Goal: Transaction & Acquisition: Purchase product/service

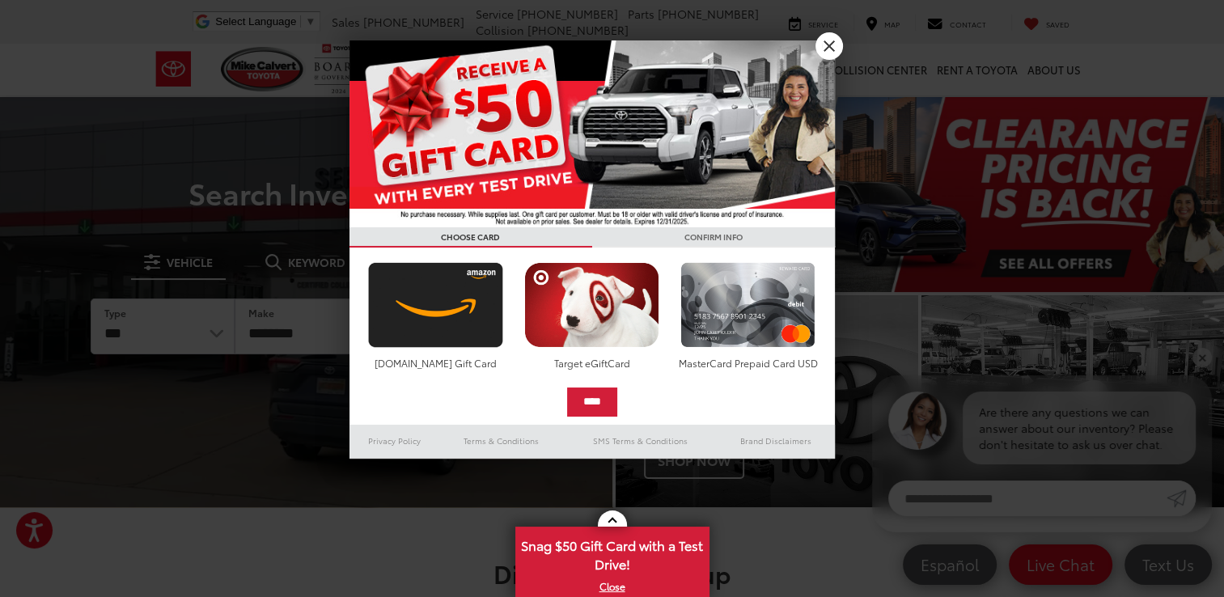
click at [816, 36] on div at bounding box center [612, 298] width 1224 height 597
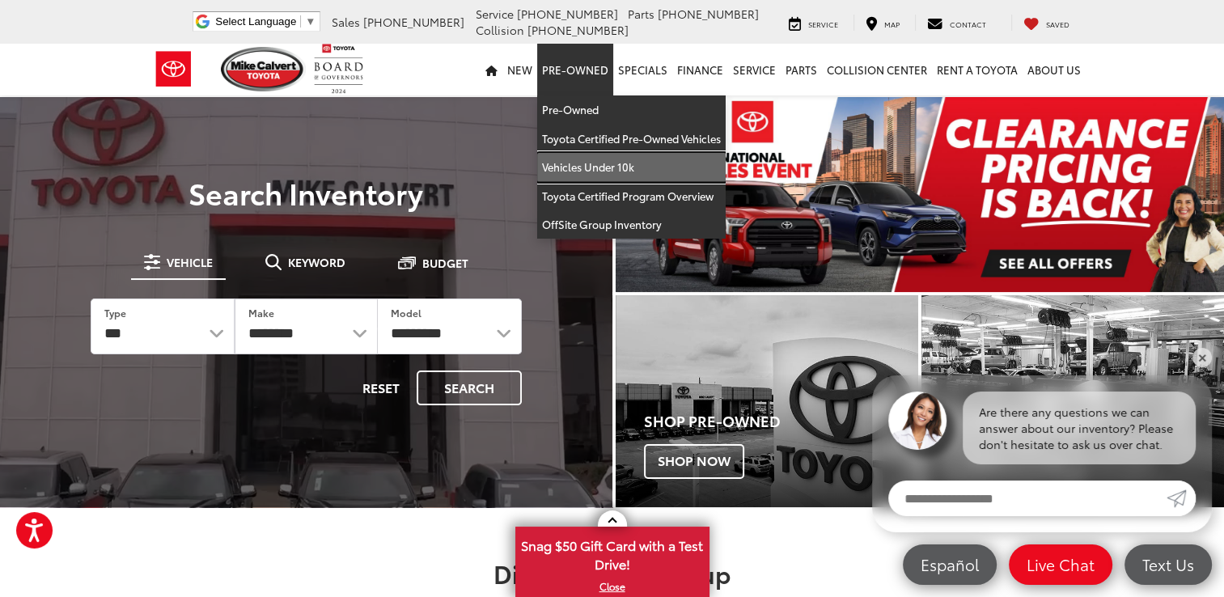
click at [585, 159] on link "Vehicles Under 10k" at bounding box center [631, 167] width 189 height 29
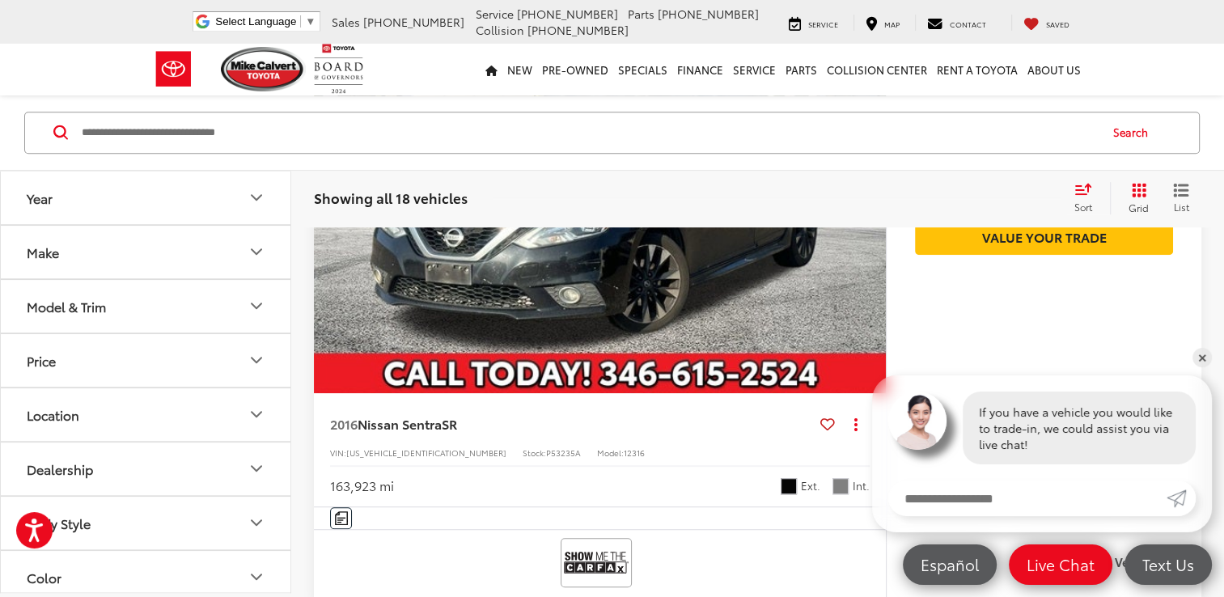
scroll to position [1008, 0]
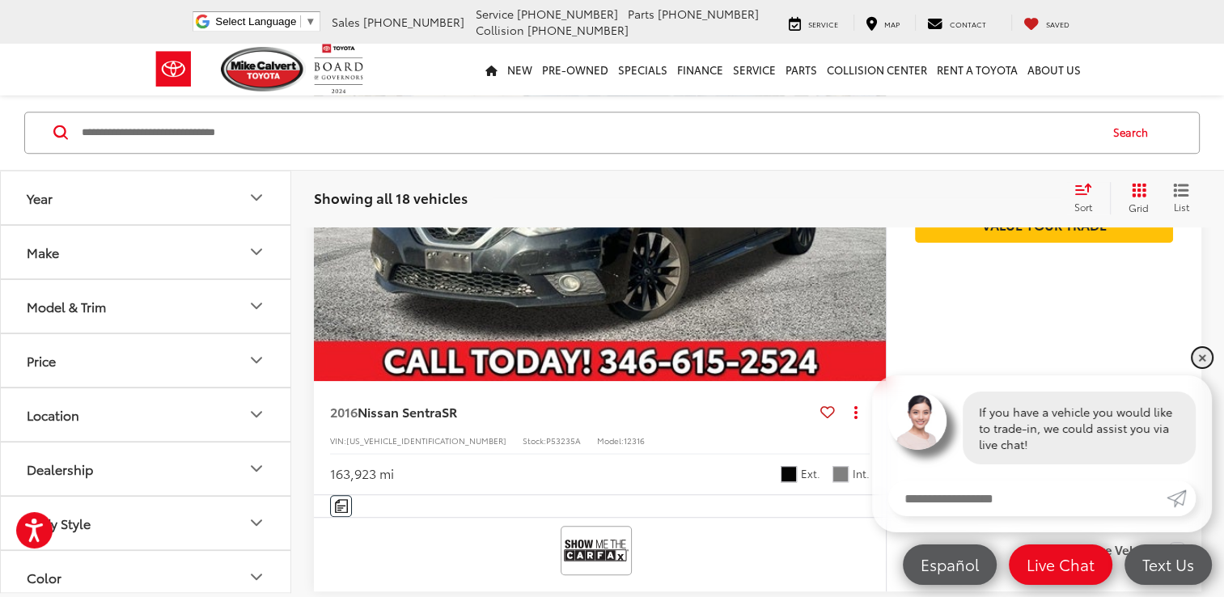
click at [1207, 354] on link "✕" at bounding box center [1202, 357] width 19 height 19
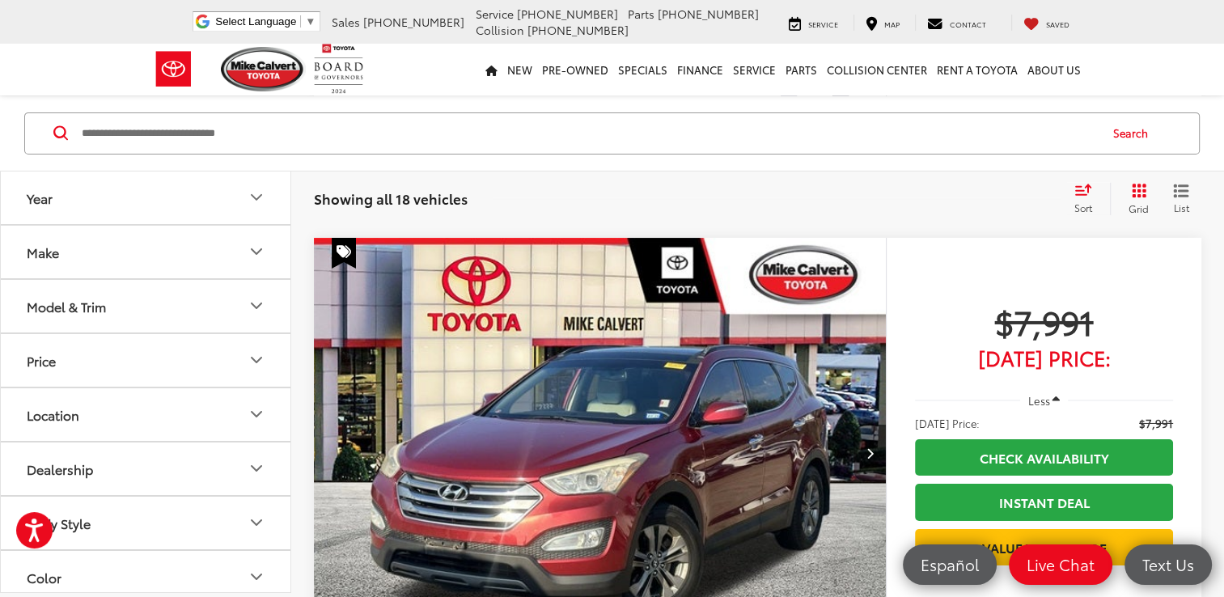
scroll to position [5392, 0]
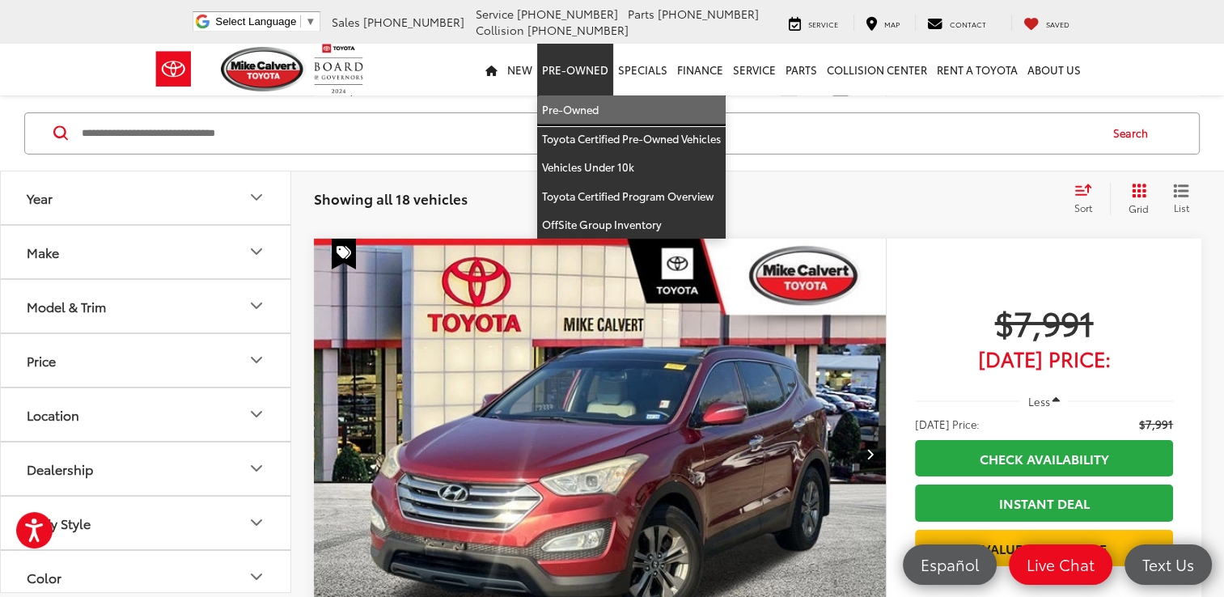
click at [583, 107] on link "Pre-Owned" at bounding box center [631, 109] width 189 height 29
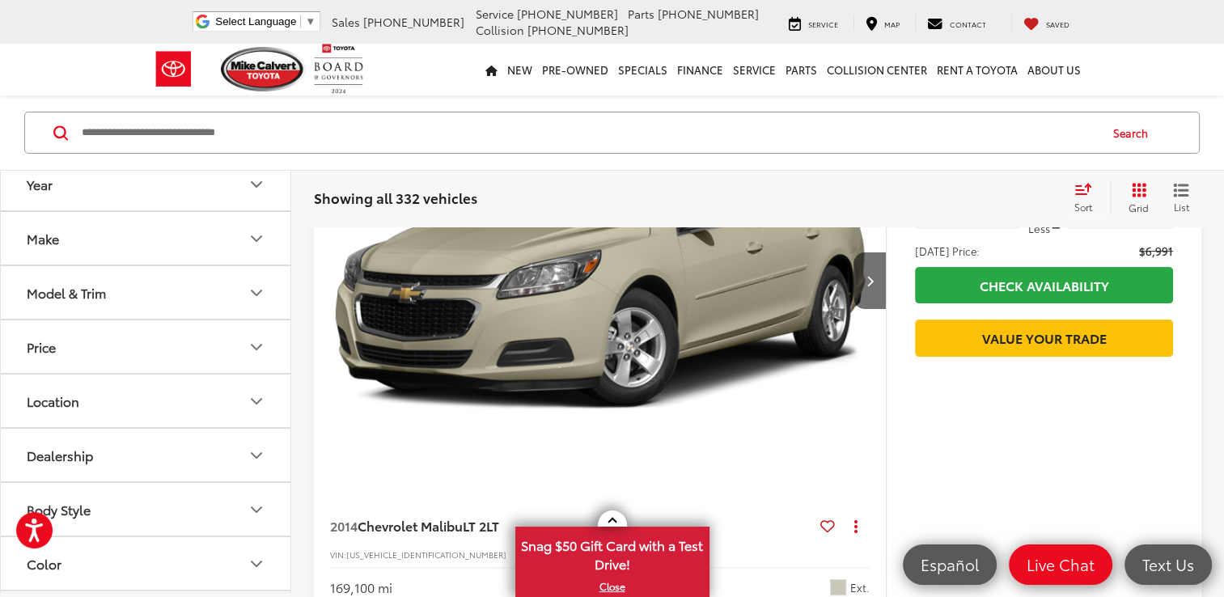
scroll to position [11, 0]
click at [184, 306] on button "Model & Trim" at bounding box center [146, 294] width 291 height 53
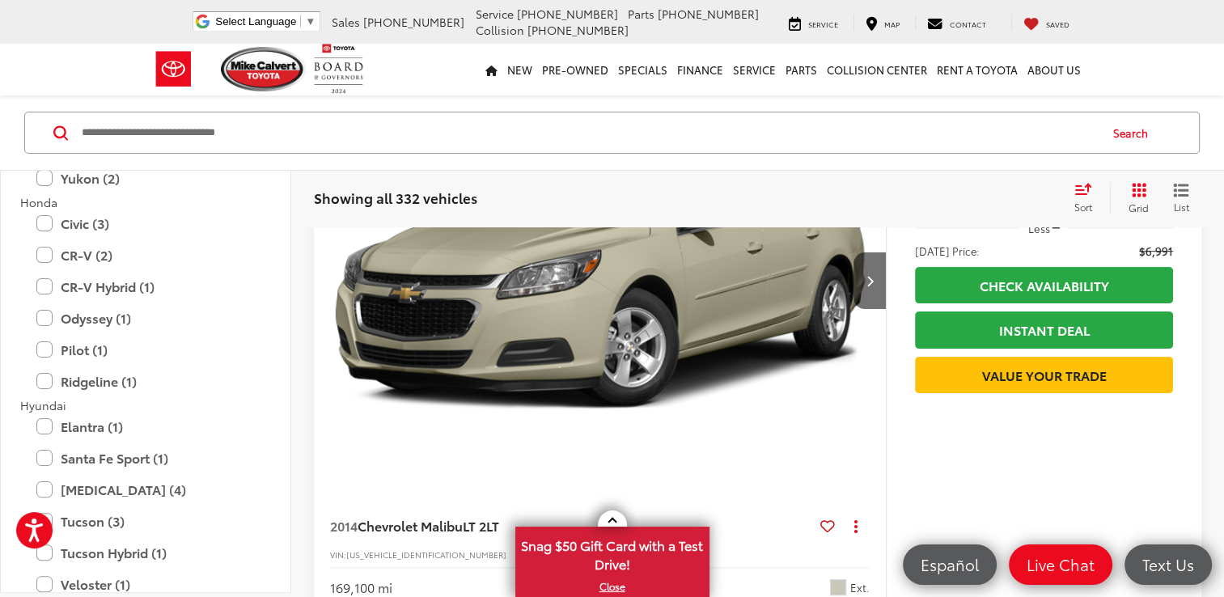
scroll to position [1455, 0]
click at [47, 222] on label "Civic (3)" at bounding box center [145, 222] width 218 height 28
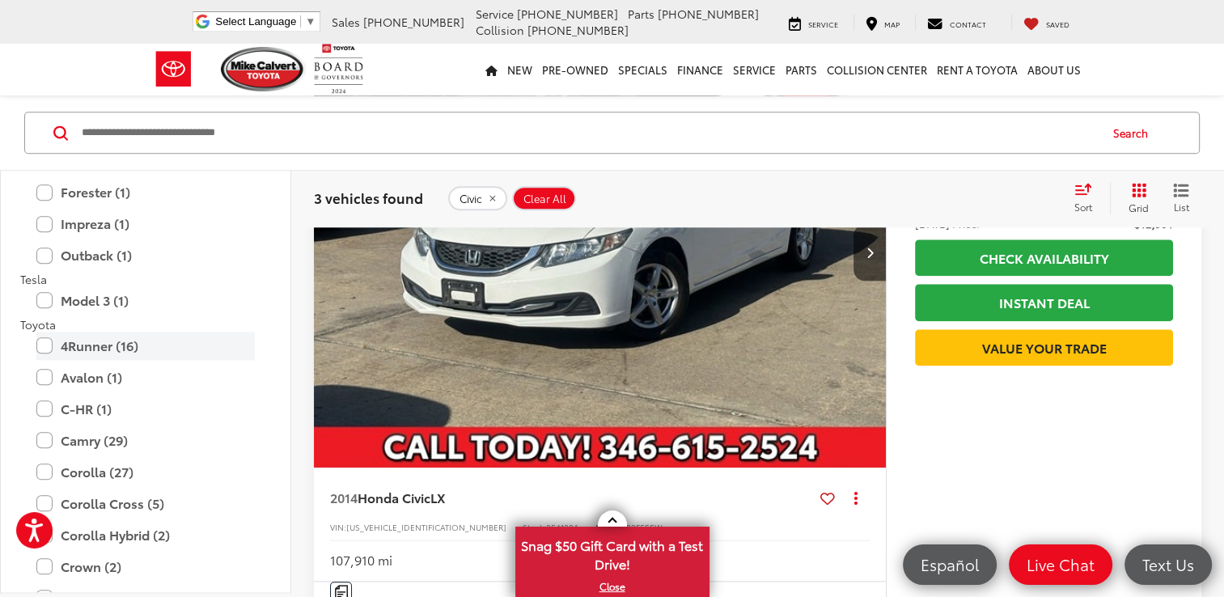
scroll to position [3209, 0]
click at [39, 468] on label "Corolla (27)" at bounding box center [145, 471] width 218 height 28
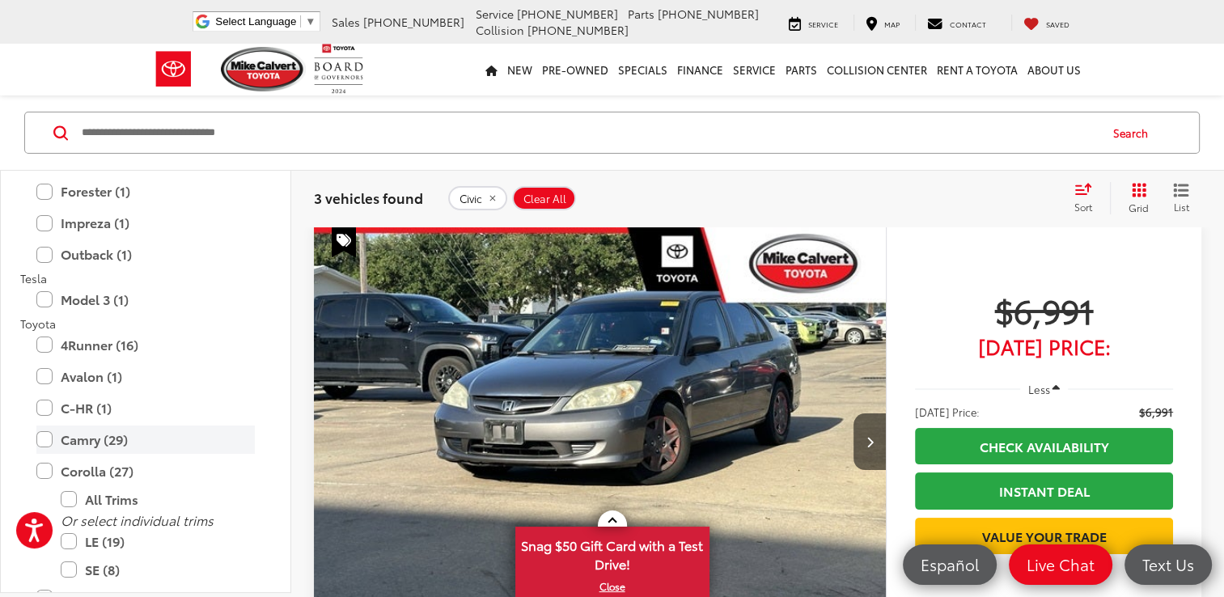
scroll to position [104, 0]
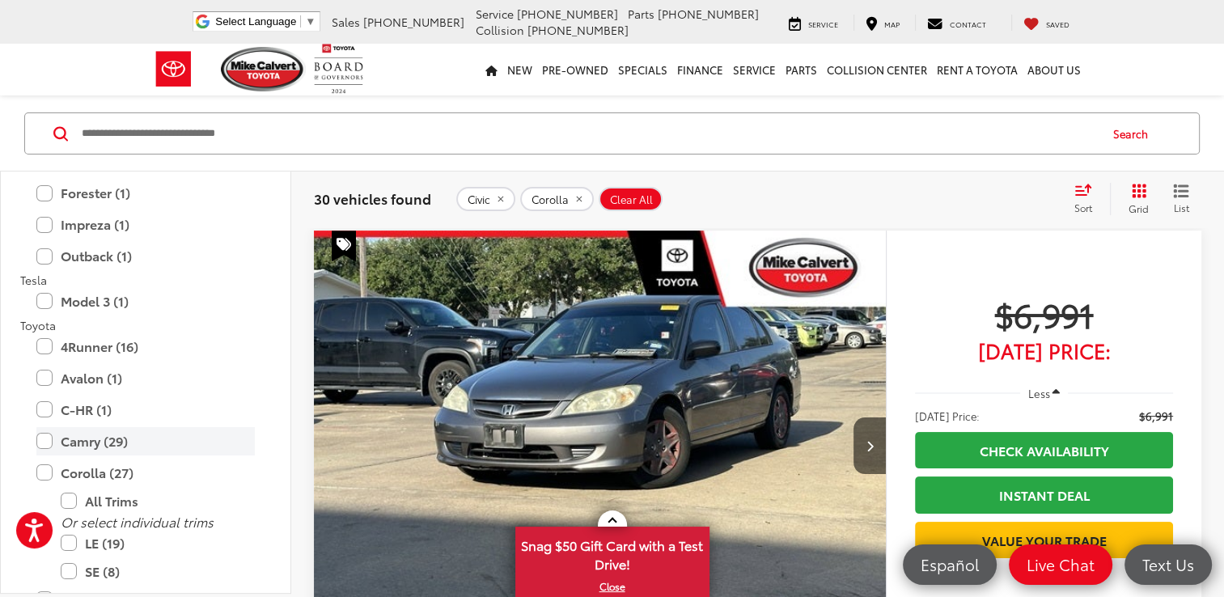
click at [42, 448] on label "Camry (29)" at bounding box center [145, 441] width 218 height 28
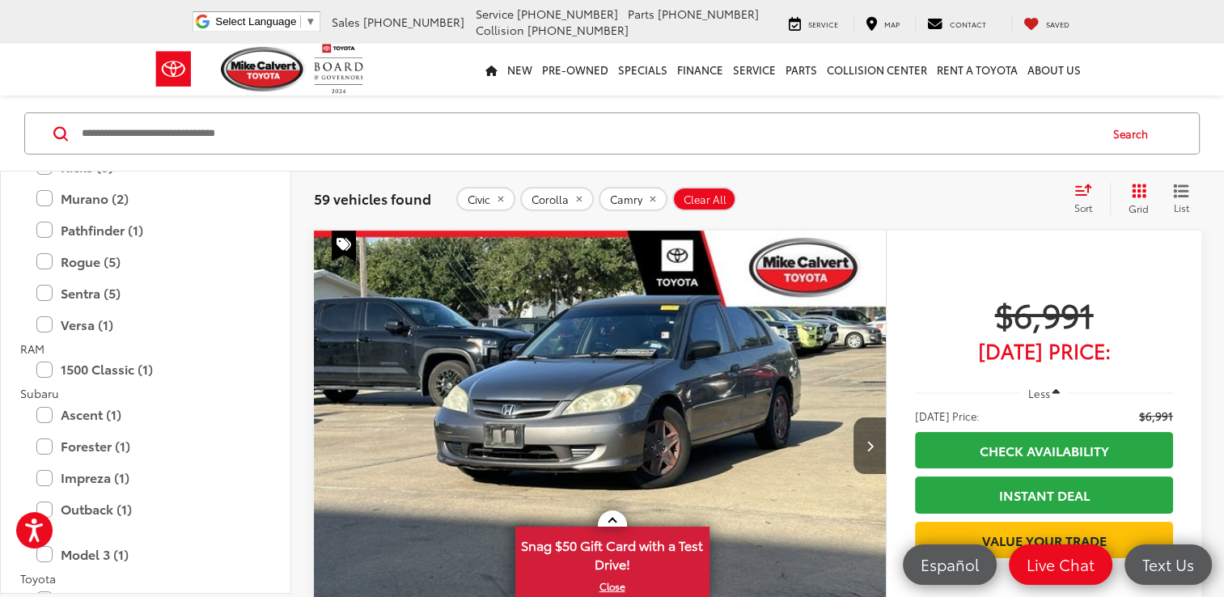
scroll to position [2987, 0]
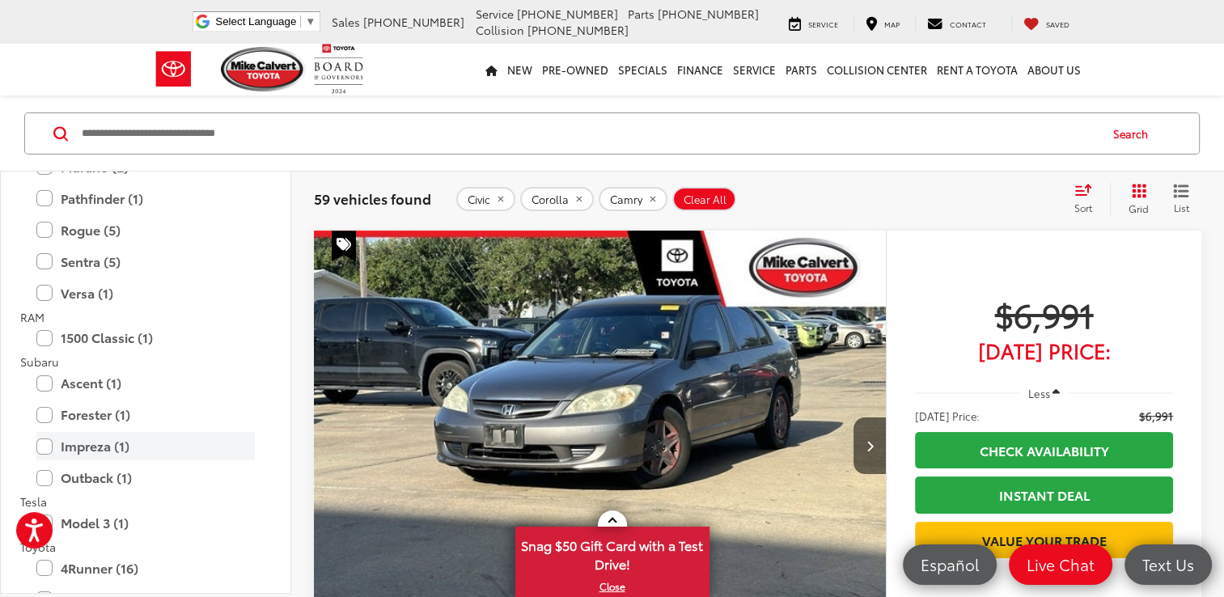
click at [48, 448] on label "Impreza (1)" at bounding box center [145, 446] width 218 height 28
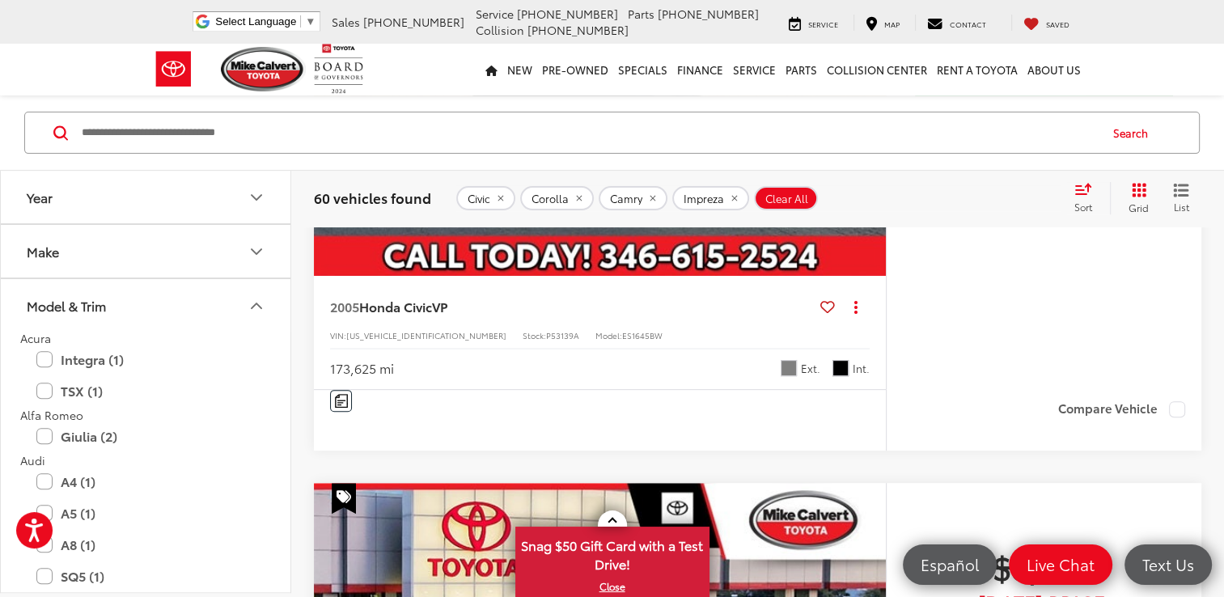
click at [244, 305] on button "Model & Trim" at bounding box center [146, 305] width 291 height 53
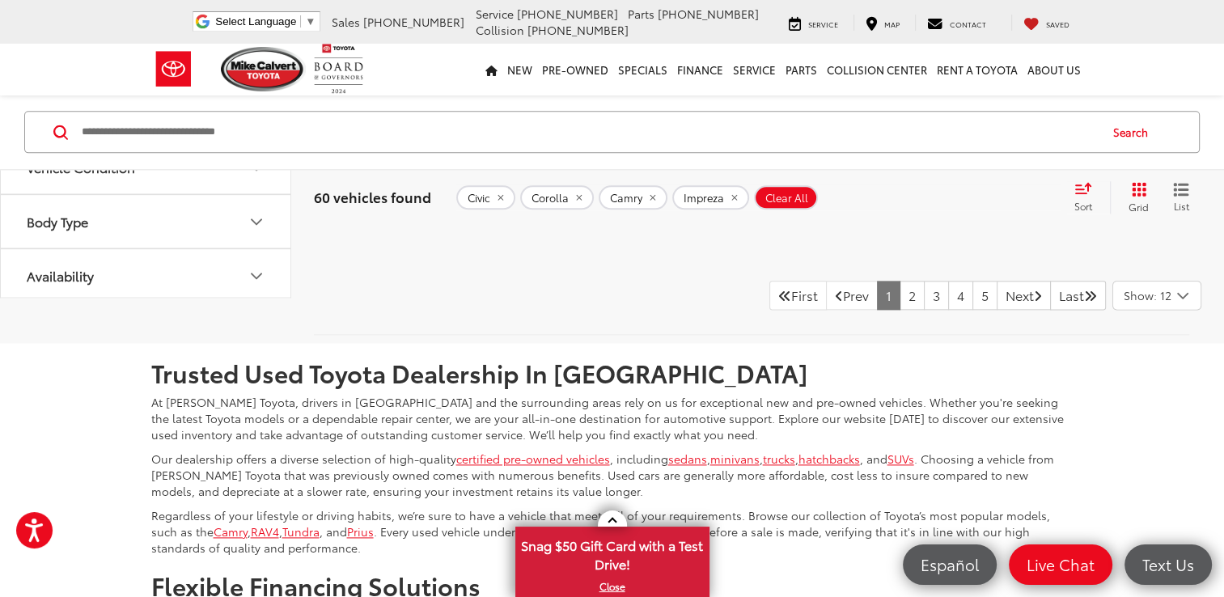
scroll to position [8105, 0]
click at [1081, 193] on icon "Select sort value" at bounding box center [1084, 189] width 18 height 12
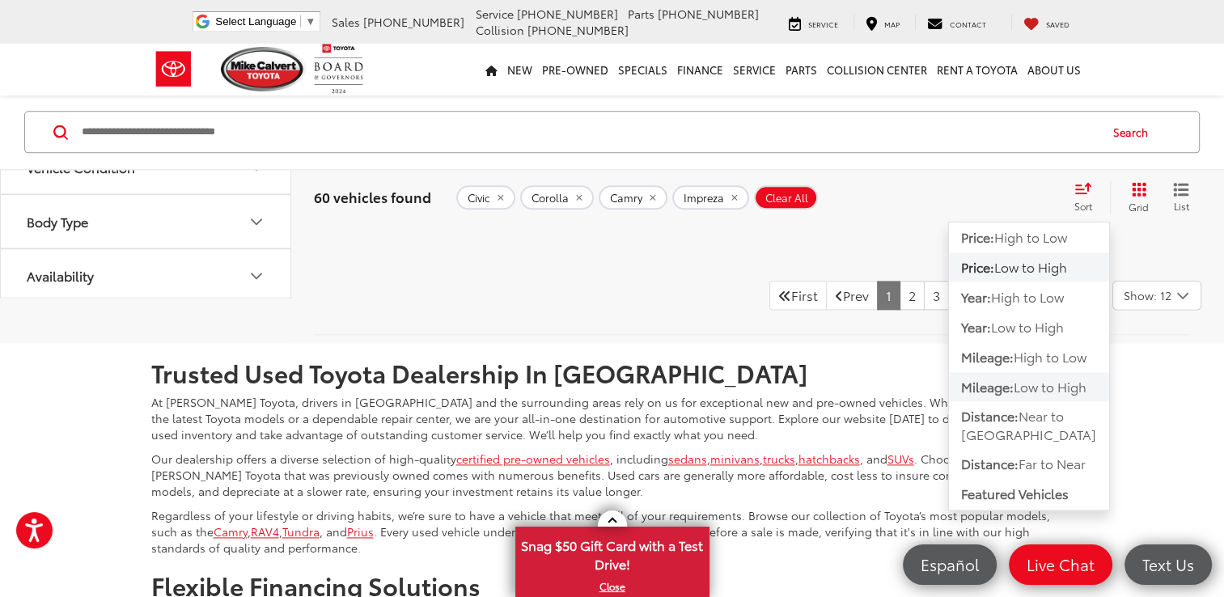
click at [1010, 390] on span "Mileage:" at bounding box center [987, 387] width 53 height 19
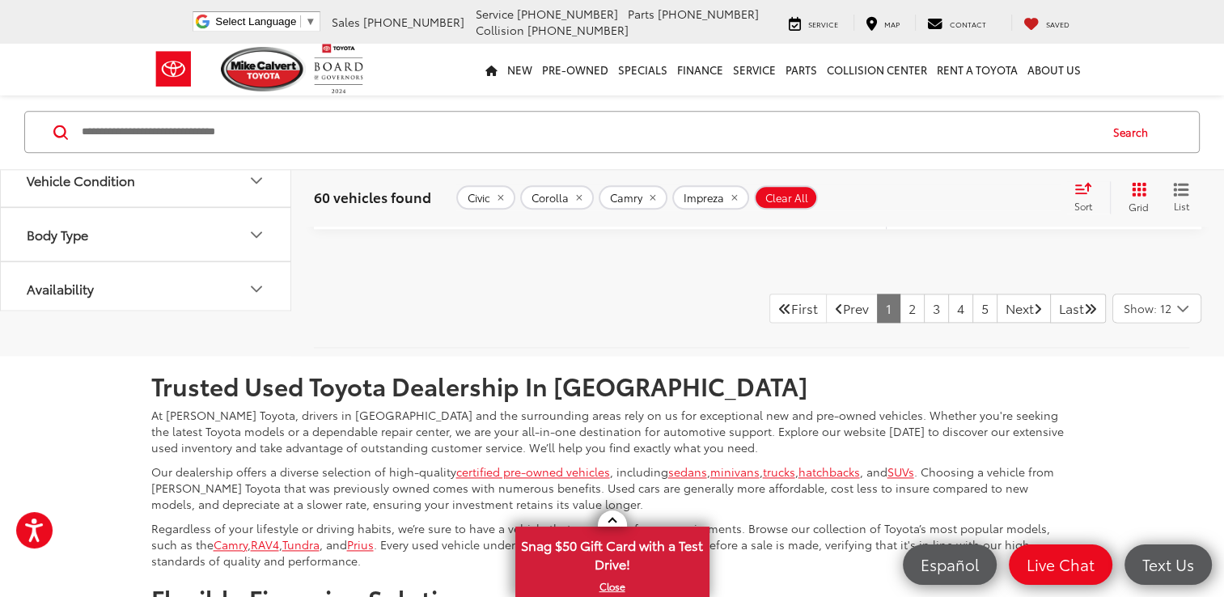
scroll to position [8105, 0]
click at [900, 294] on link "2" at bounding box center [912, 308] width 25 height 29
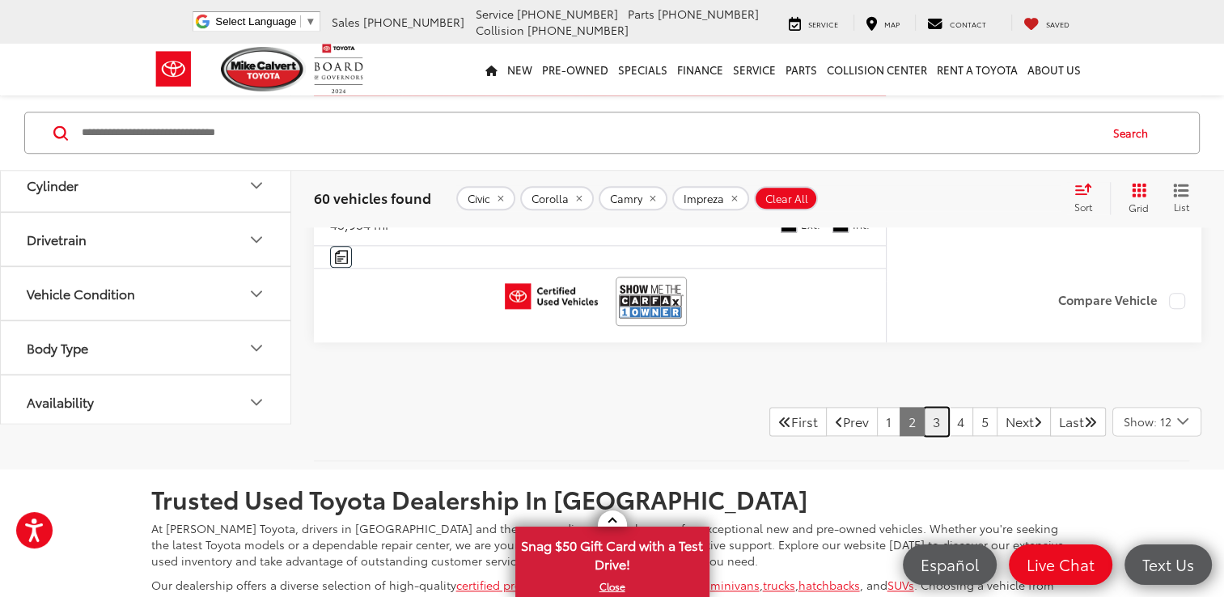
click at [924, 408] on link "3" at bounding box center [936, 421] width 25 height 29
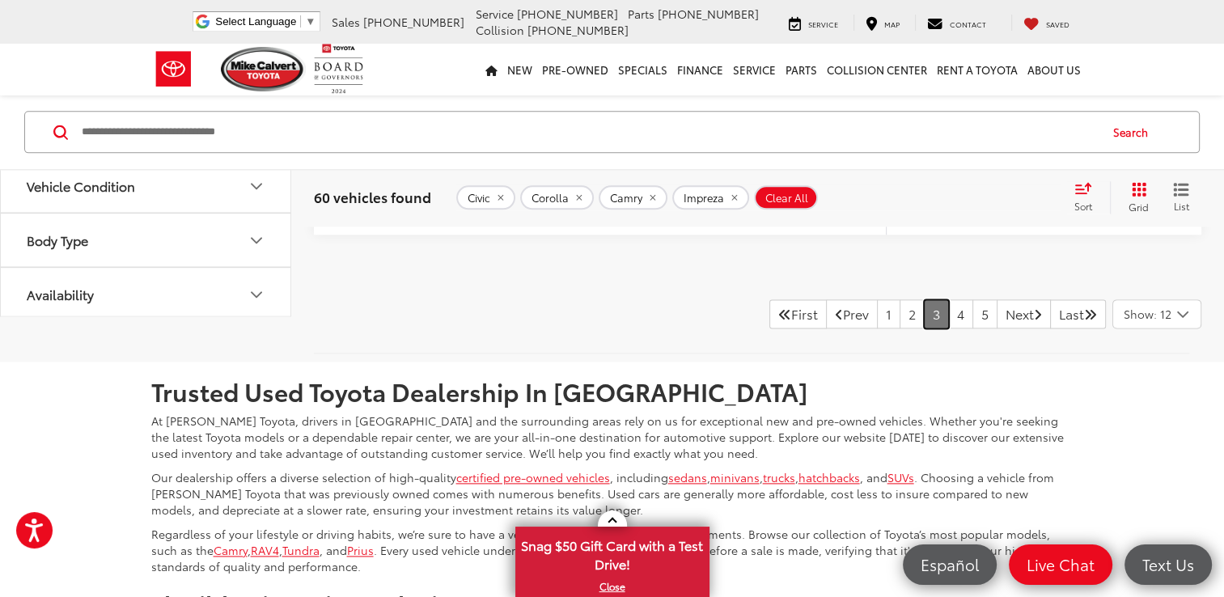
scroll to position [8124, 0]
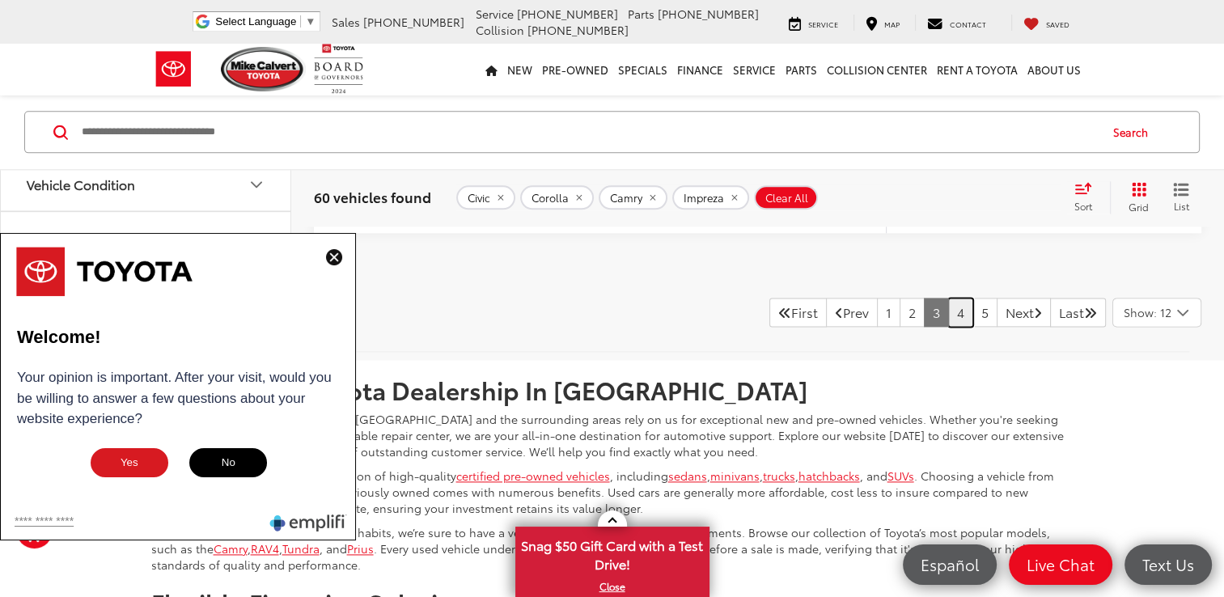
click at [948, 298] on link "4" at bounding box center [960, 312] width 25 height 29
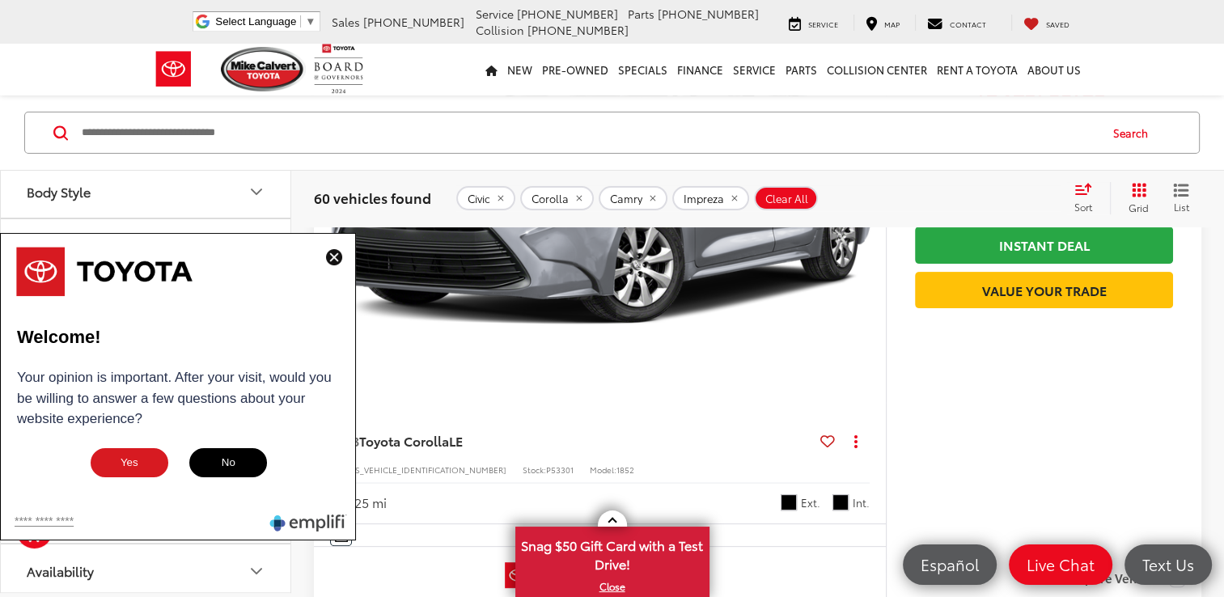
scroll to position [553, 0]
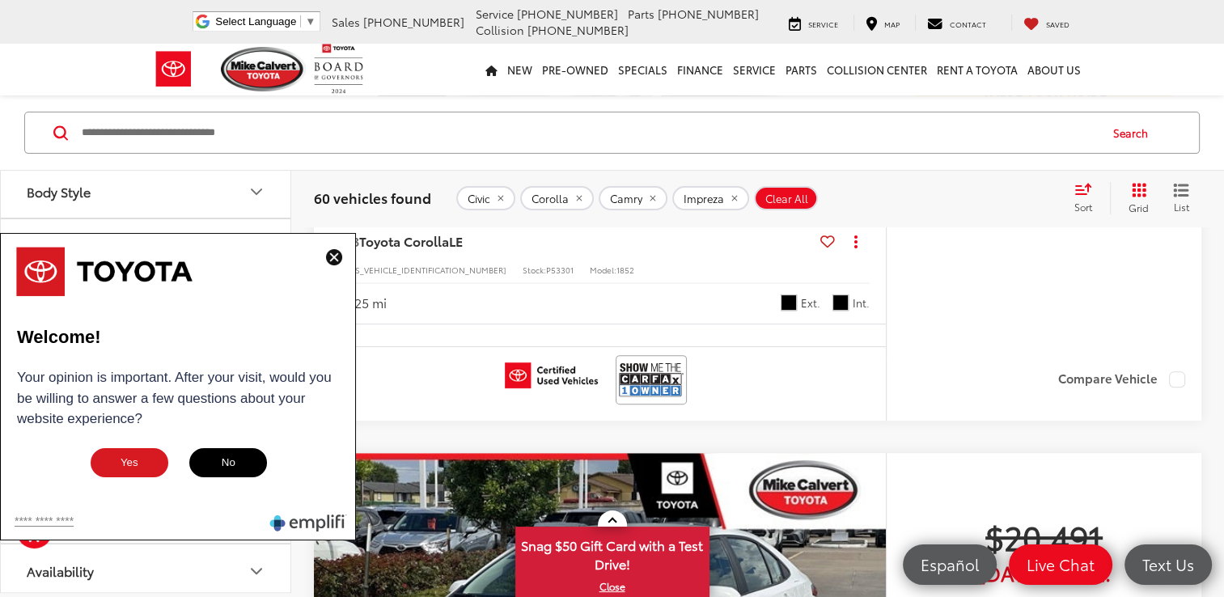
click at [333, 255] on img at bounding box center [334, 257] width 16 height 16
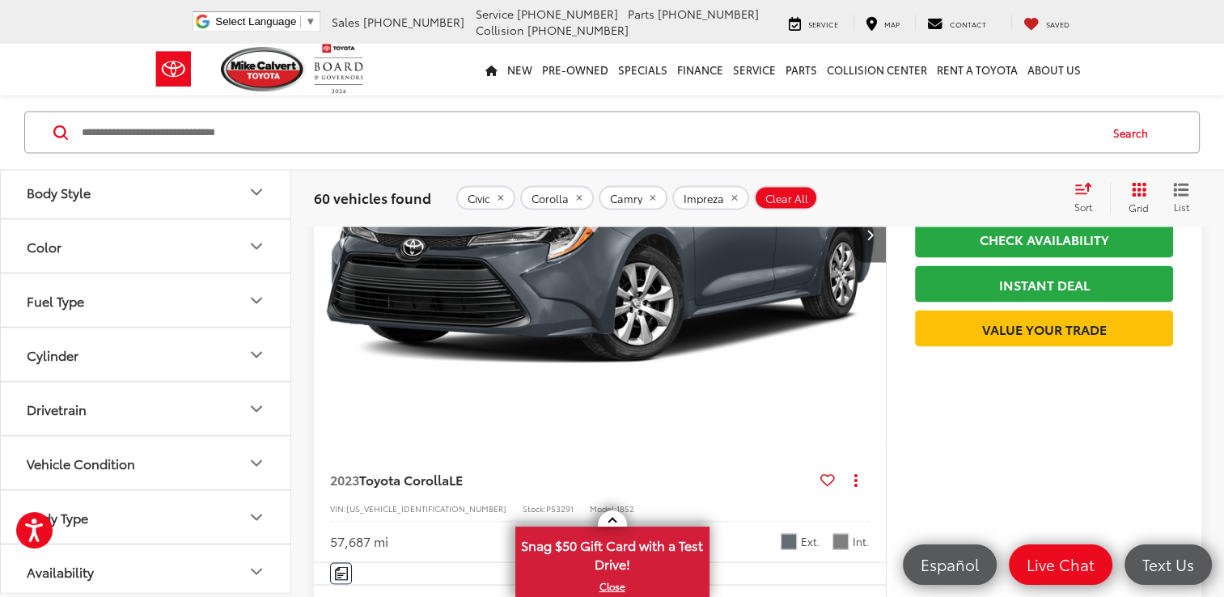
scroll to position [3078, 0]
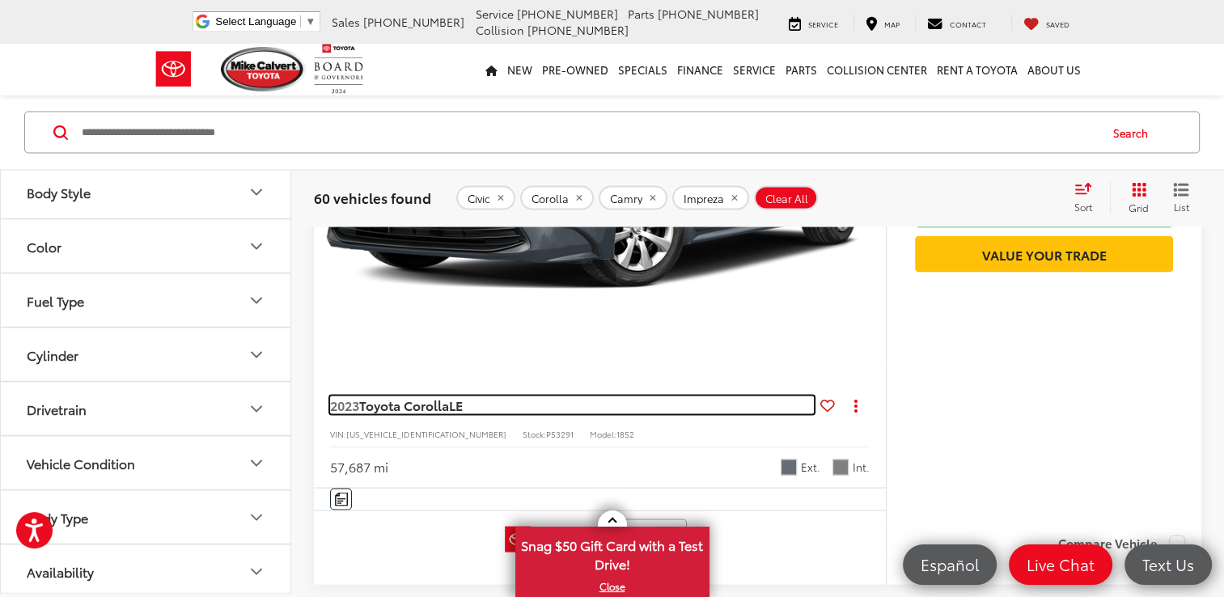
click at [460, 396] on span "LE" at bounding box center [456, 405] width 14 height 19
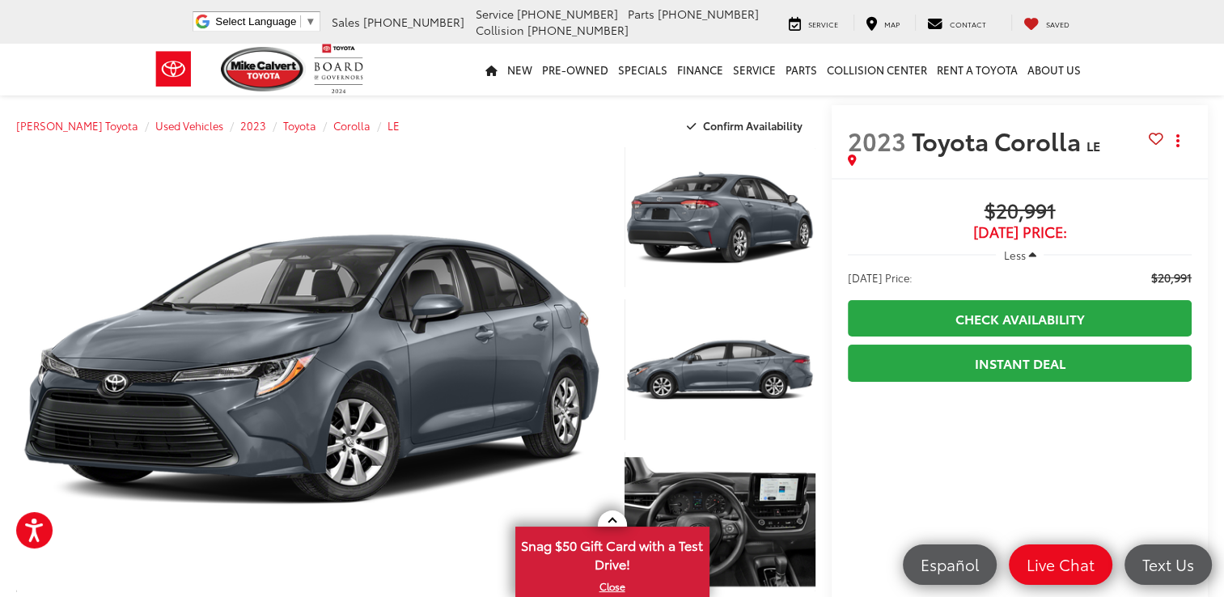
click at [1015, 224] on span "[DATE] Price:" at bounding box center [1020, 232] width 344 height 16
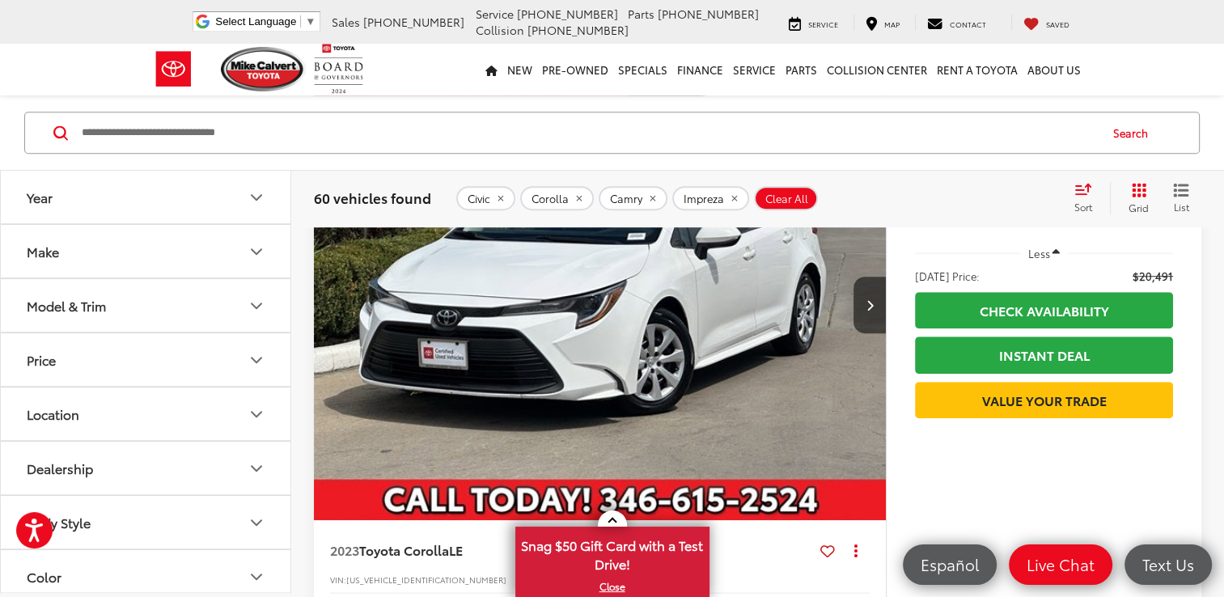
scroll to position [974, 0]
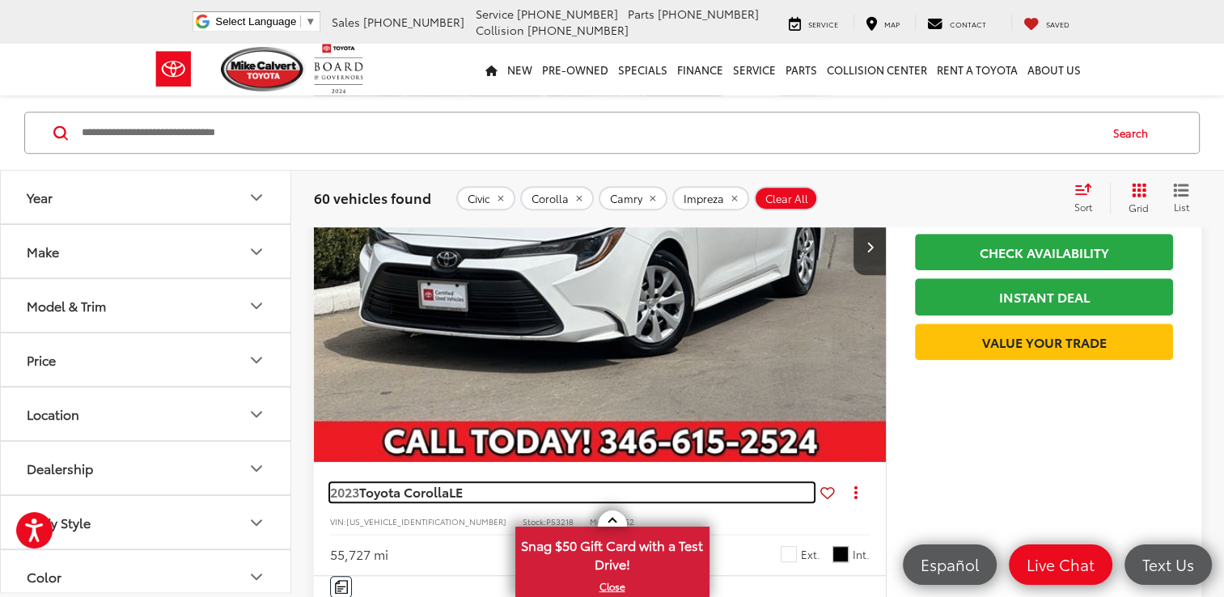
click at [447, 495] on span "Toyota Corolla" at bounding box center [404, 491] width 90 height 19
